Goal: Check status: Check status

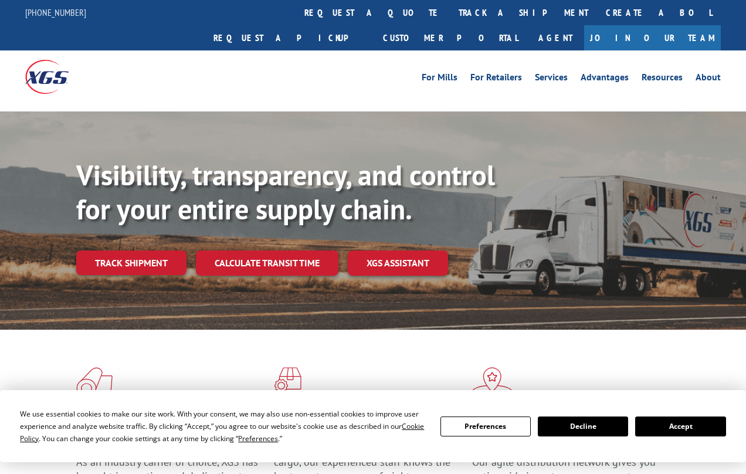
click at [162, 261] on div "Visibility, transparency, and control for your entire supply chain. Track shipm…" at bounding box center [411, 240] width 670 height 164
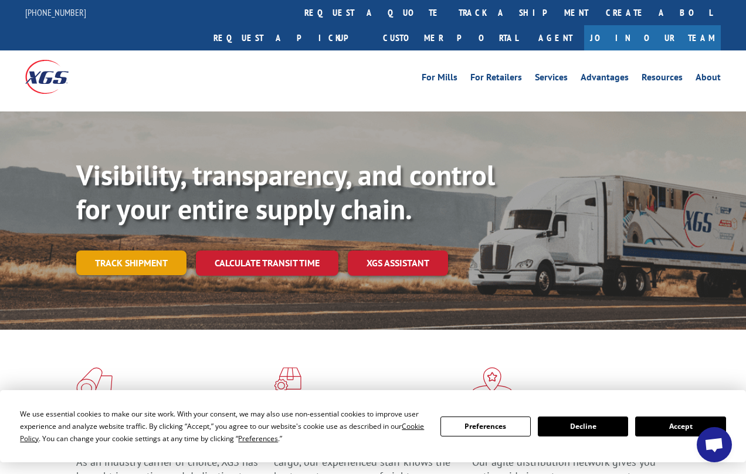
click at [148, 251] on link "Track shipment" at bounding box center [131, 263] width 110 height 25
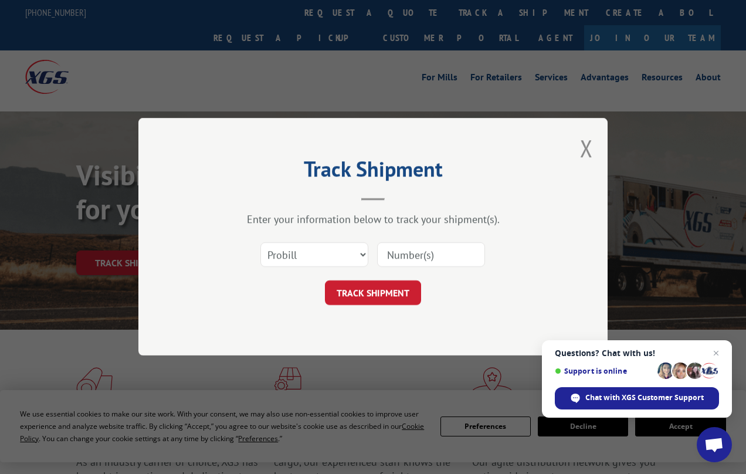
click at [442, 258] on input at bounding box center [431, 255] width 108 height 25
type input "17606742"
click button "TRACK SHIPMENT" at bounding box center [373, 293] width 96 height 25
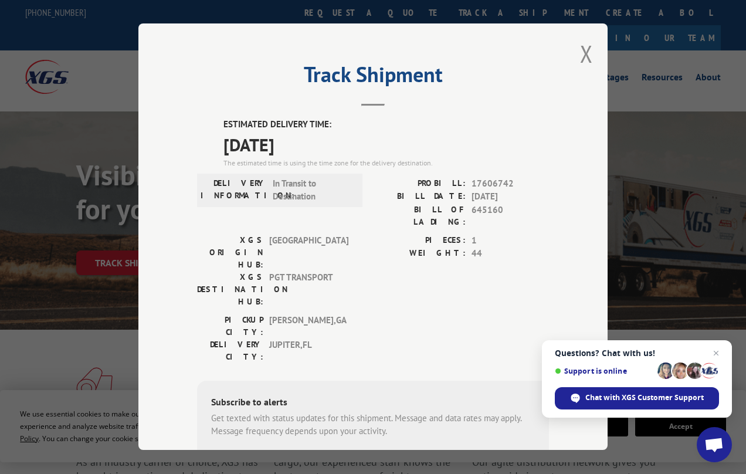
click at [307, 314] on span "[GEOGRAPHIC_DATA] , [GEOGRAPHIC_DATA]" at bounding box center [308, 326] width 79 height 25
click at [499, 247] on span "44" at bounding box center [510, 253] width 77 height 13
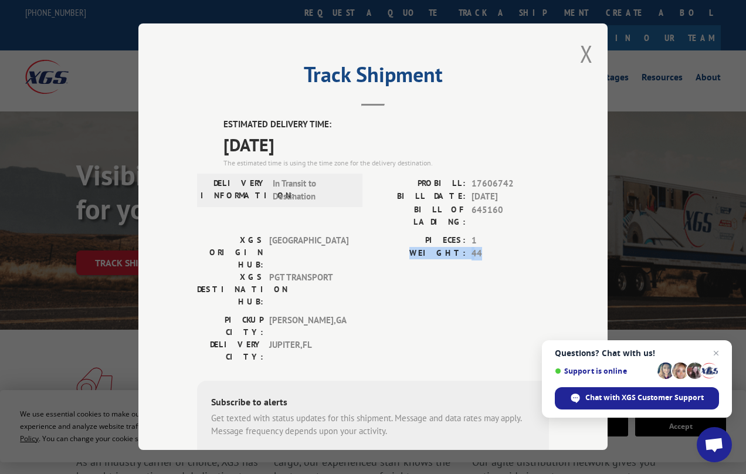
drag, startPoint x: 491, startPoint y: 238, endPoint x: 482, endPoint y: 224, distance: 16.1
click at [482, 234] on div "PIECES: 1 WEIGHT: 44" at bounding box center [461, 247] width 176 height 26
click at [483, 234] on span "1" at bounding box center [510, 240] width 77 height 13
click at [519, 186] on span "17606742" at bounding box center [510, 183] width 77 height 13
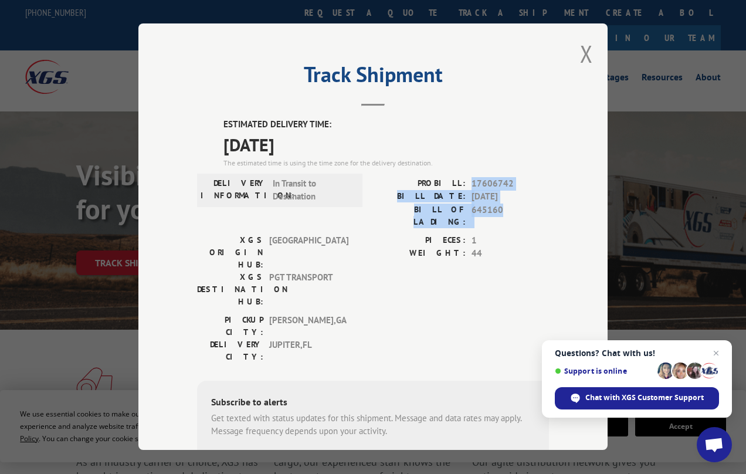
drag, startPoint x: 510, startPoint y: 197, endPoint x: 463, endPoint y: 174, distance: 51.9
click at [464, 177] on div "PROBILL: 17606742 BILL DATE: [DATE] BILL OF LADING: 645160" at bounding box center [461, 202] width 176 height 51
click at [463, 177] on div "PROBILL: 17606742" at bounding box center [461, 183] width 176 height 13
click at [387, 204] on label "BILL OF LADING:" at bounding box center [419, 216] width 93 height 25
click at [555, 64] on div "Track Shipment ESTIMATED DELIVERY TIME: [DATE] The estimated time is using the …" at bounding box center [372, 236] width 469 height 426
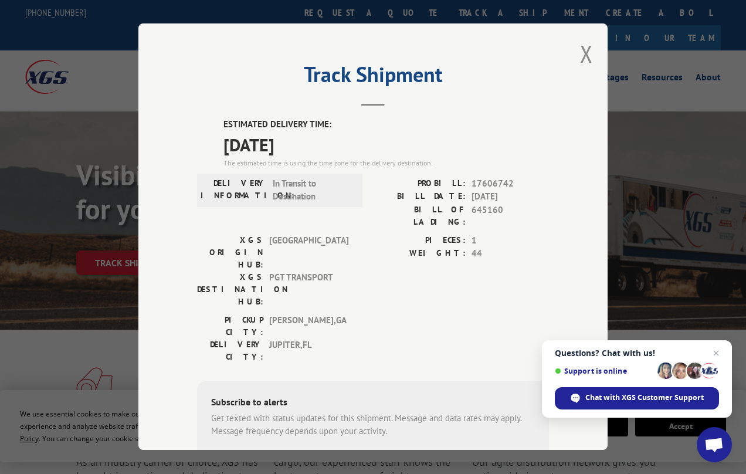
click at [580, 45] on button "Close modal" at bounding box center [586, 53] width 13 height 31
